Goal: Information Seeking & Learning: Learn about a topic

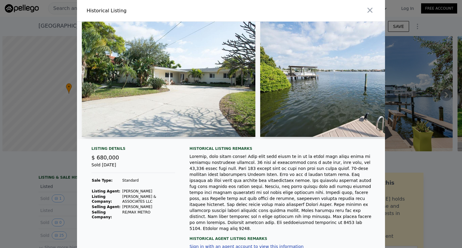
click at [243, 80] on img at bounding box center [168, 79] width 173 height 115
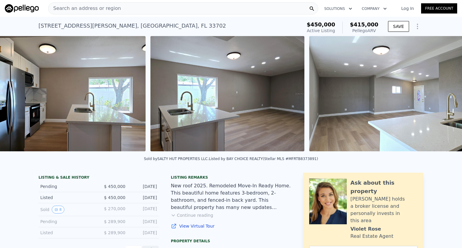
scroll to position [0, 1386]
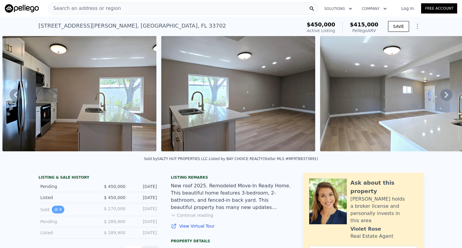
click at [55, 214] on button "8" at bounding box center [58, 210] width 13 height 8
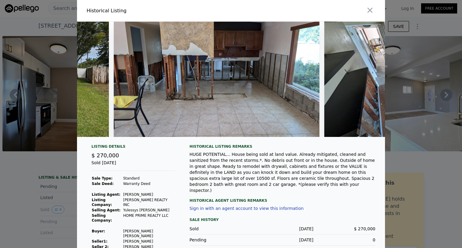
scroll to position [0, 179]
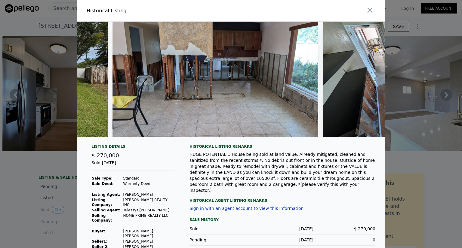
click at [454, 155] on div at bounding box center [231, 124] width 462 height 248
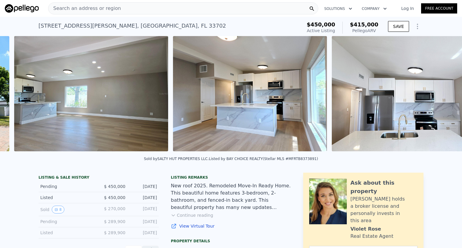
scroll to position [0, 910]
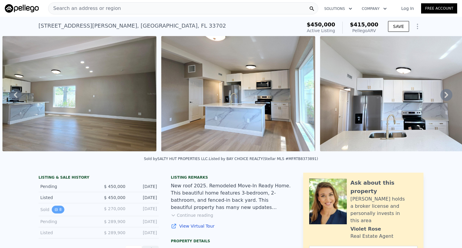
click at [57, 213] on button "8" at bounding box center [58, 210] width 13 height 8
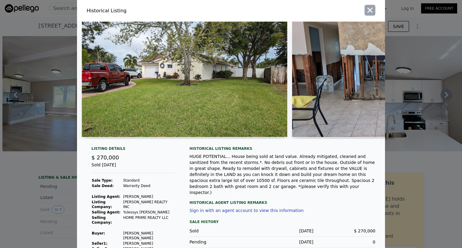
click at [369, 11] on icon "button" at bounding box center [369, 10] width 8 height 8
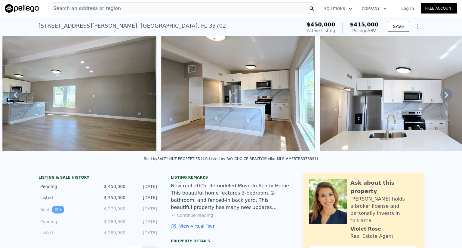
click at [54, 212] on icon "View historical data" at bounding box center [56, 210] width 4 height 4
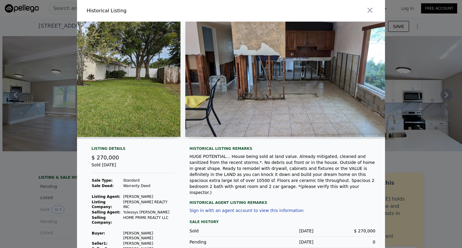
scroll to position [0, 108]
